Goal: Check status: Check status

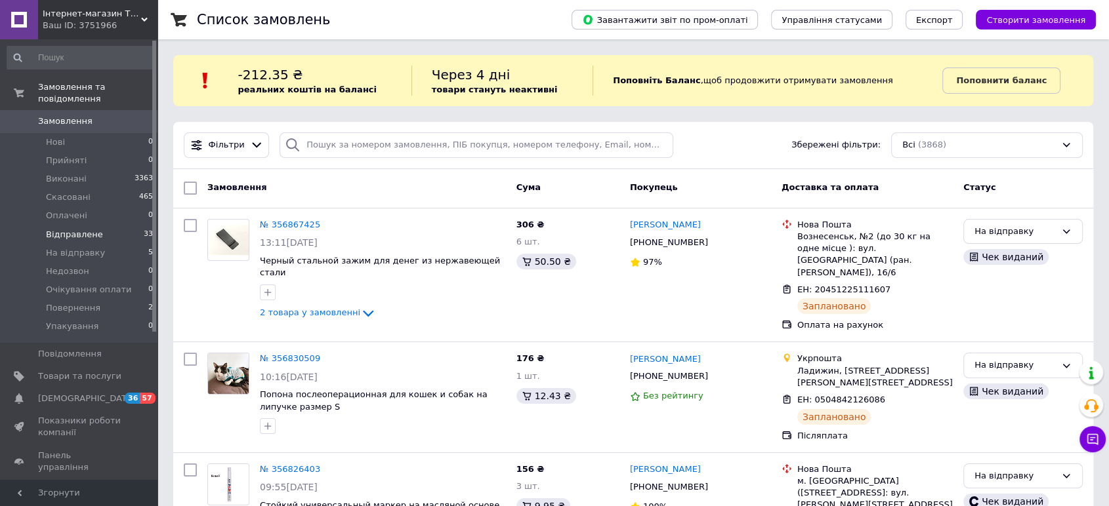
click at [93, 229] on span "Відправлене" at bounding box center [74, 235] width 57 height 12
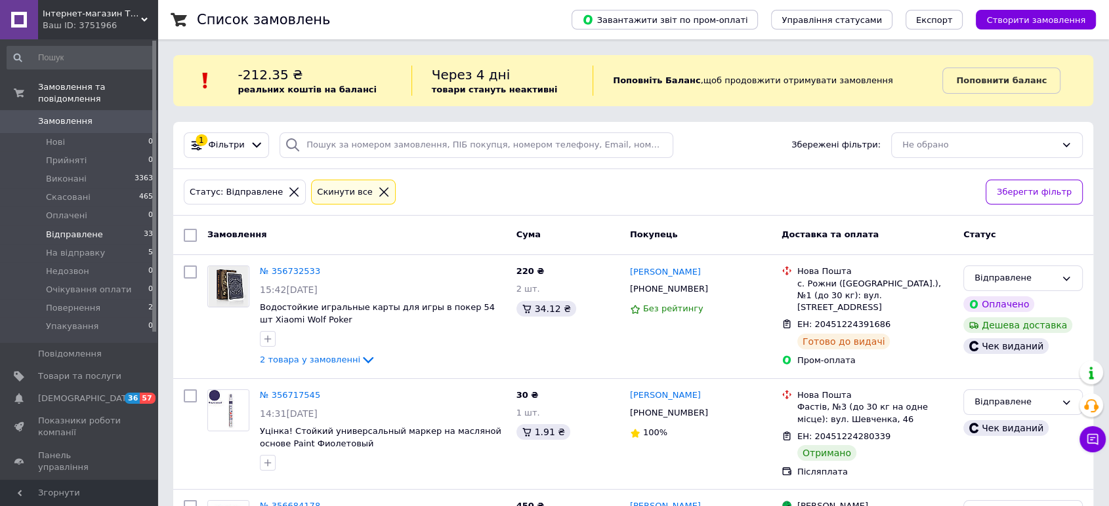
click at [285, 188] on div at bounding box center [293, 192] width 17 height 12
click at [288, 197] on icon at bounding box center [294, 192] width 12 height 12
